Goal: Transaction & Acquisition: Download file/media

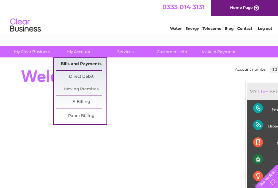
click at [83, 64] on link "Bills and Payments" at bounding box center [81, 64] width 51 height 12
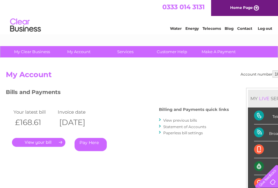
click at [54, 143] on link "." at bounding box center [38, 142] width 53 height 9
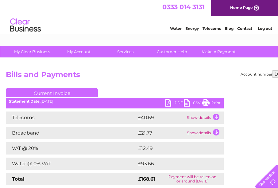
click at [168, 102] on link "PDF" at bounding box center [174, 103] width 18 height 9
